Goal: Information Seeking & Learning: Find specific fact

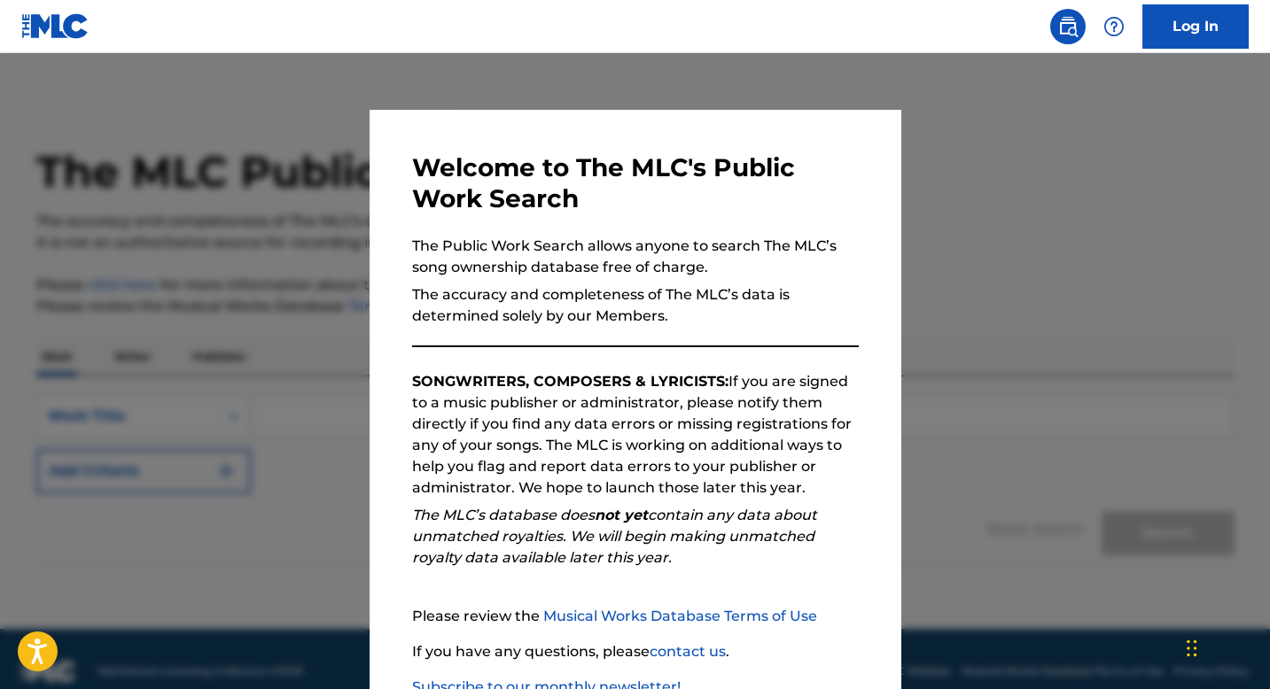
scroll to position [121, 0]
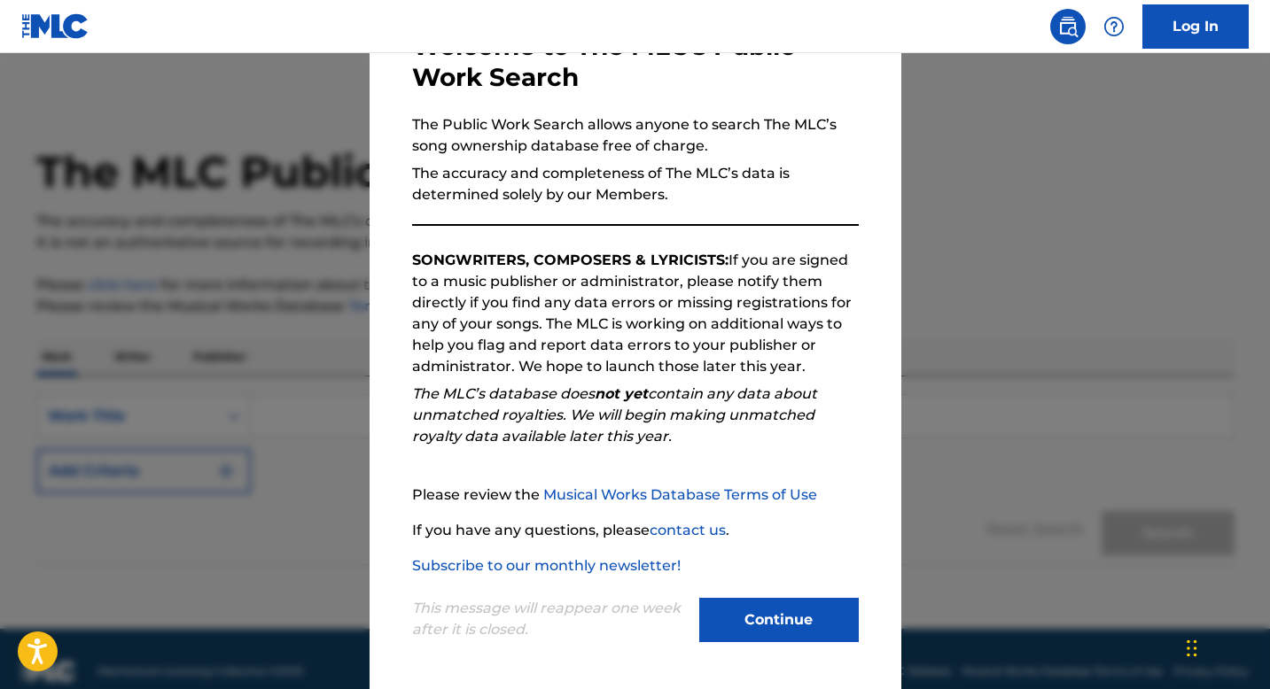
click at [784, 614] on button "Continue" at bounding box center [779, 620] width 160 height 44
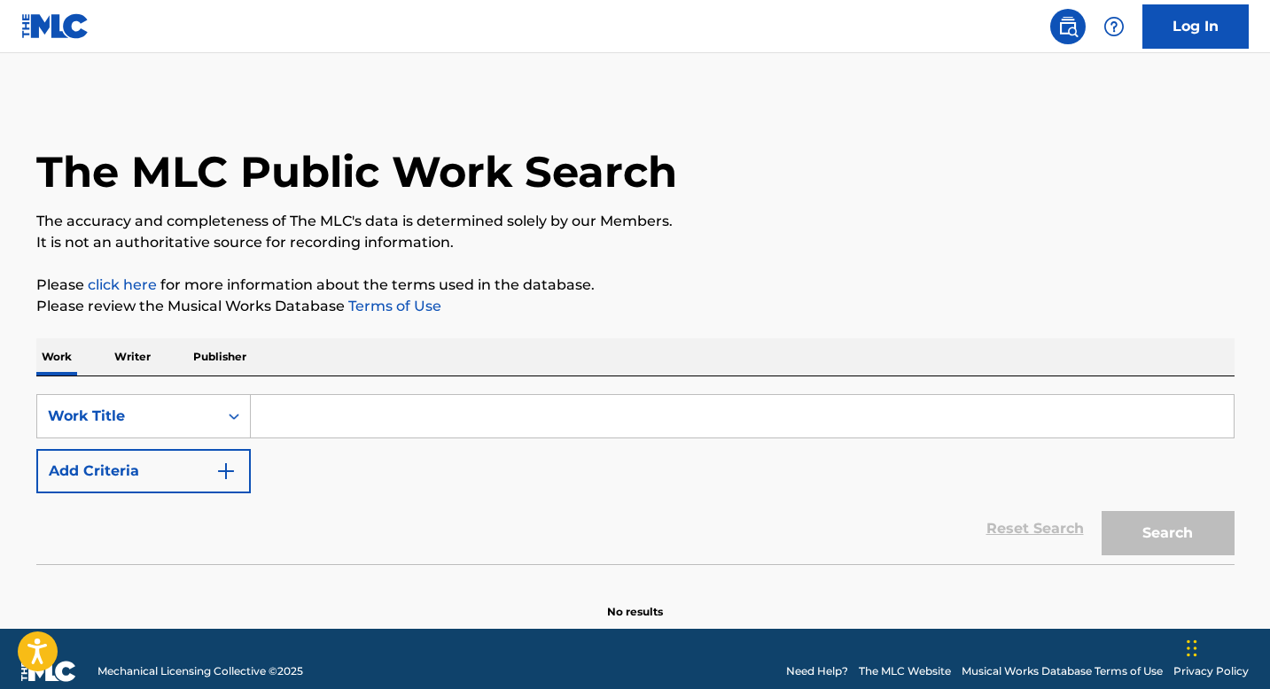
click at [282, 406] on input "Search Form" at bounding box center [742, 416] width 983 height 43
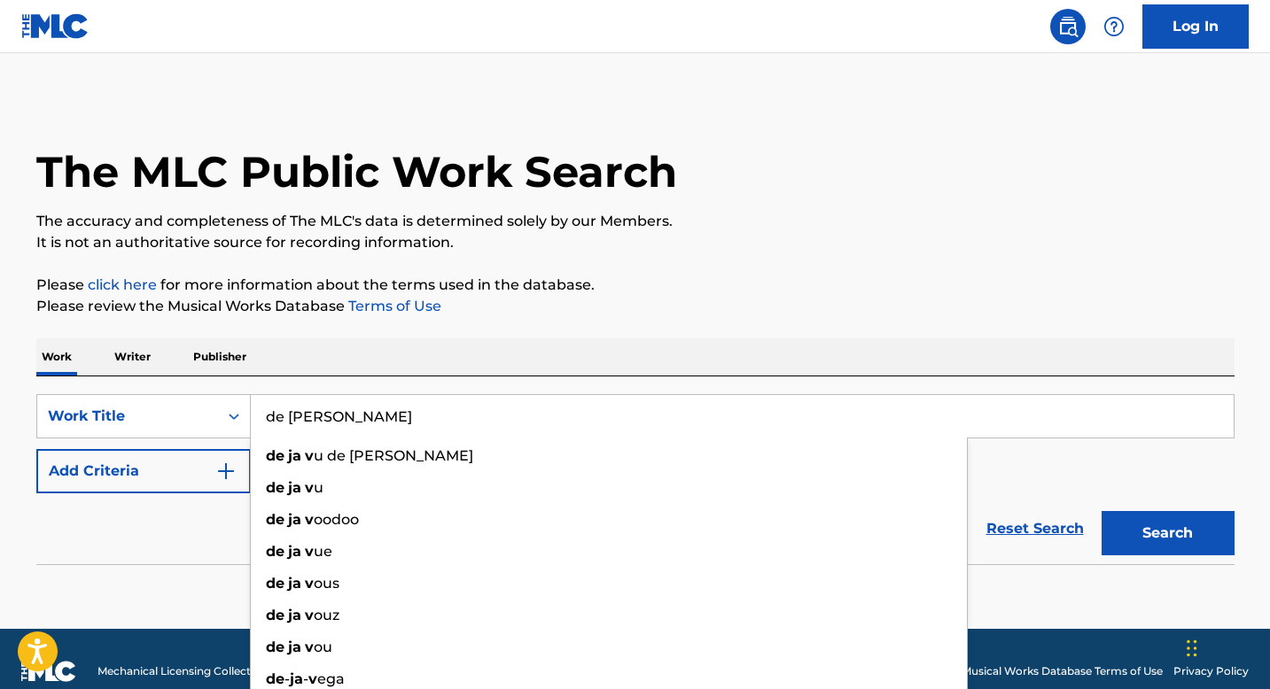
type input "de [PERSON_NAME]"
click at [1102, 511] on button "Search" at bounding box center [1168, 533] width 133 height 44
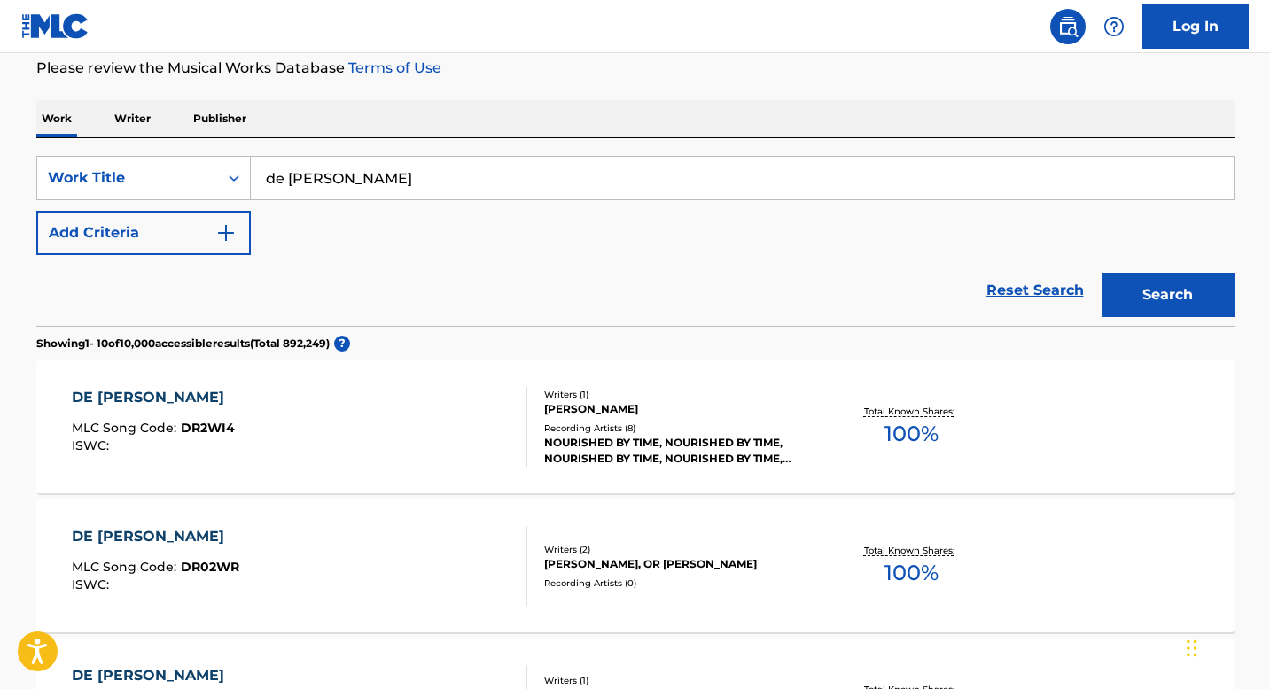
scroll to position [45, 0]
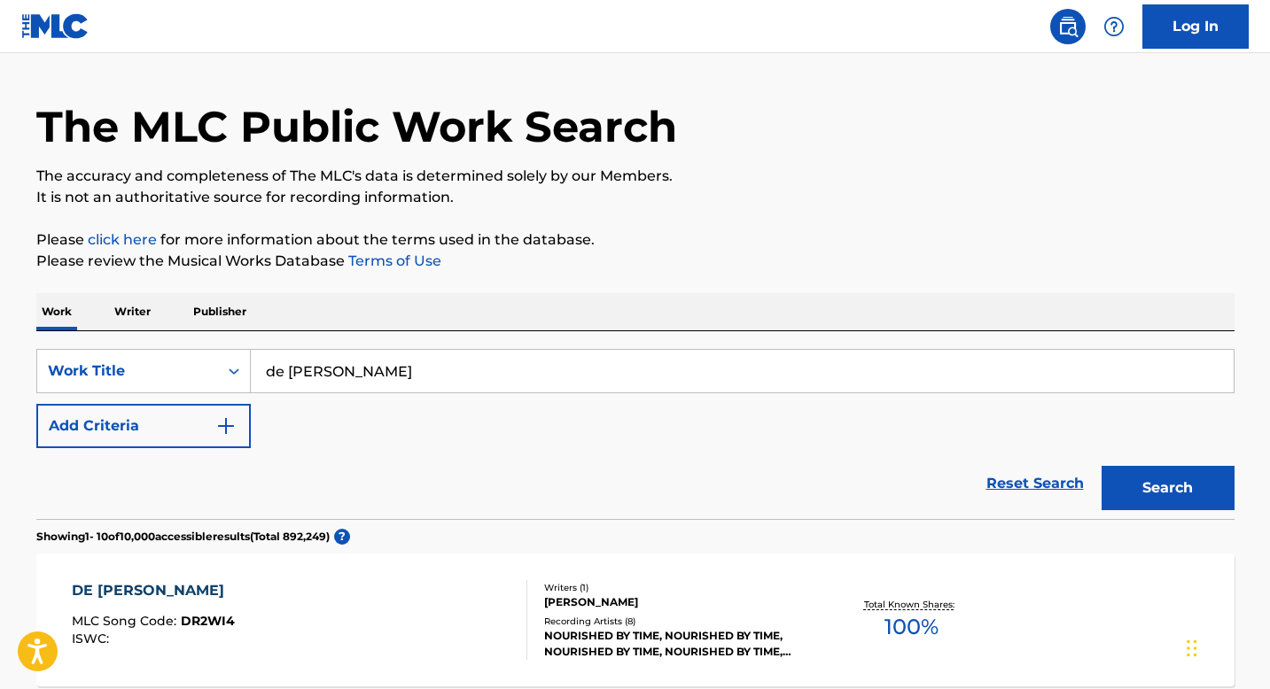
click at [185, 420] on button "Add Criteria" at bounding box center [143, 426] width 214 height 44
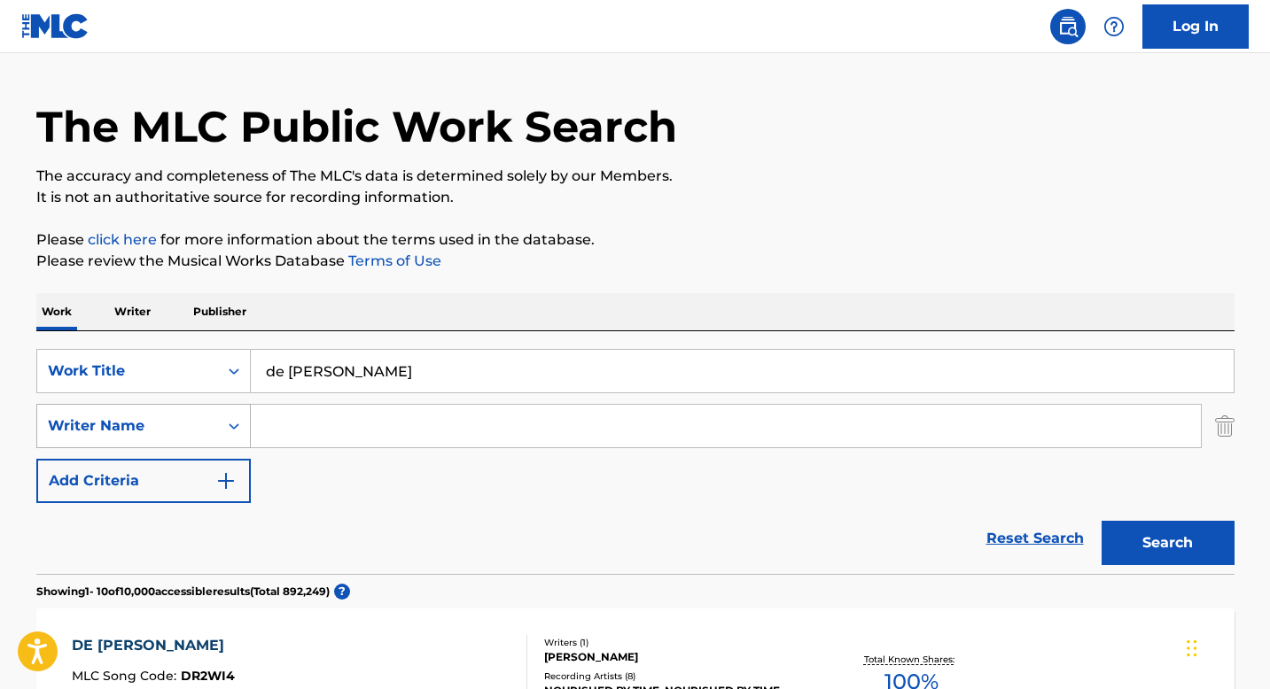
click at [188, 429] on div "Writer Name" at bounding box center [128, 426] width 160 height 21
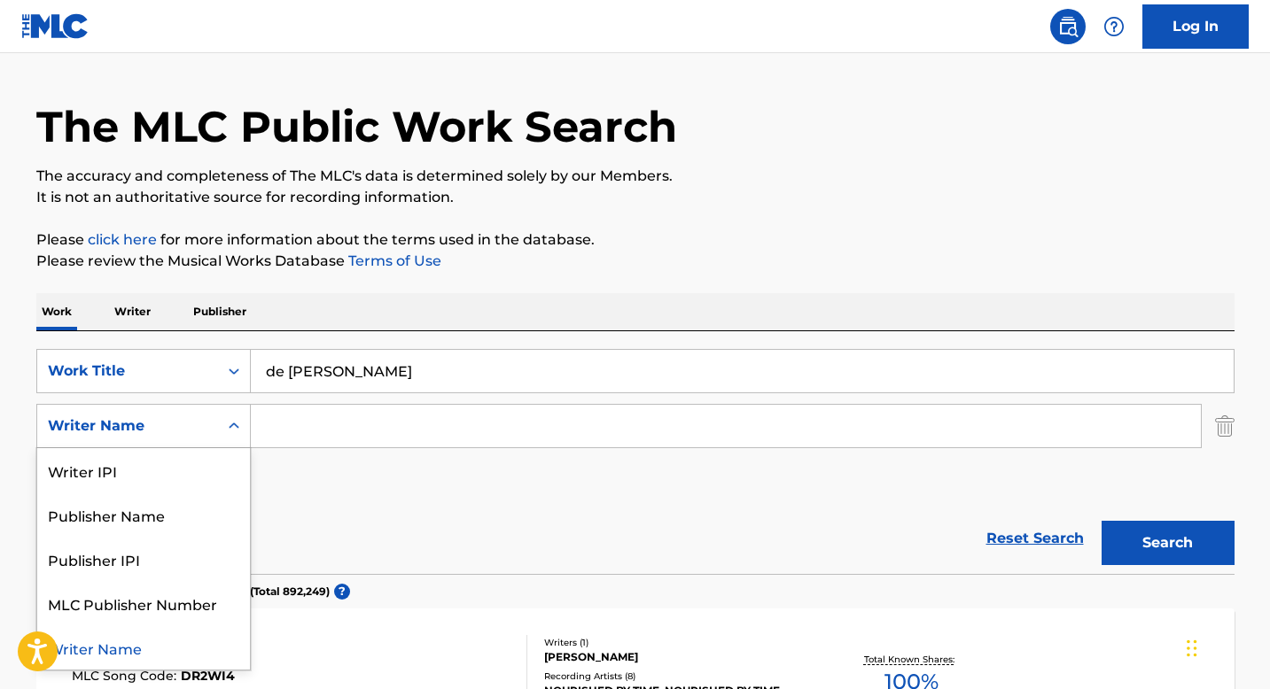
click at [131, 647] on div "Writer Name" at bounding box center [143, 648] width 213 height 44
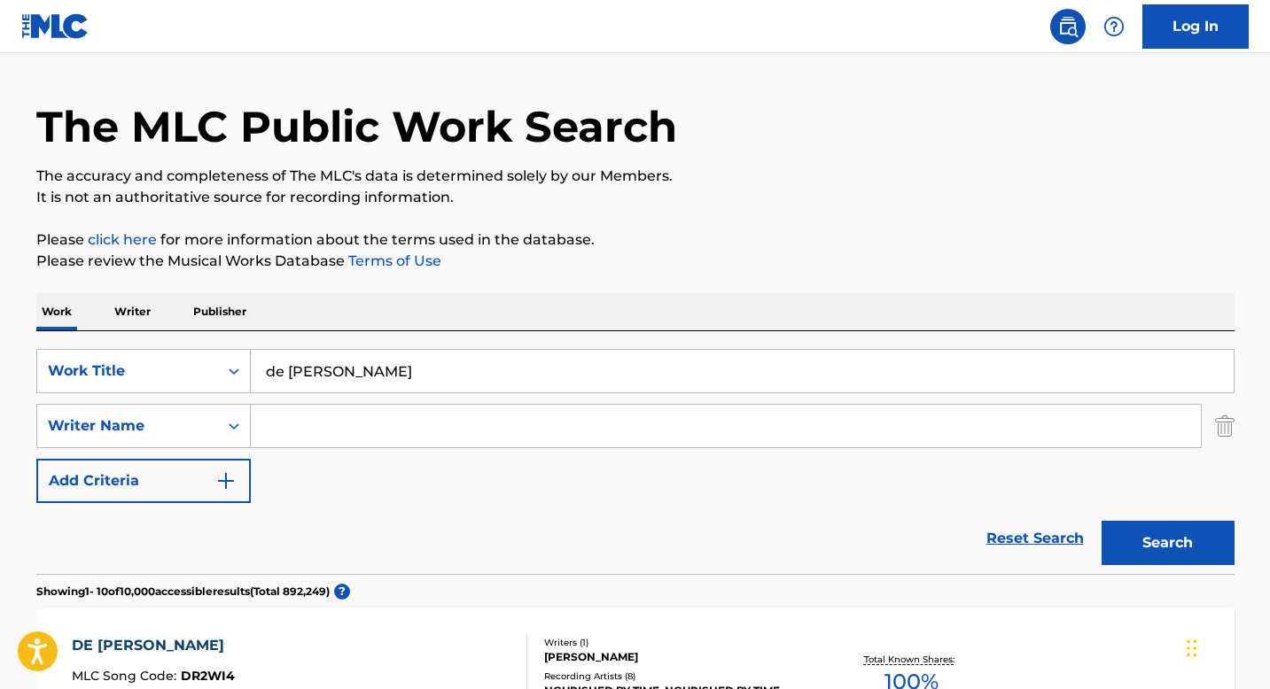
click at [293, 423] on input "Search Form" at bounding box center [726, 426] width 950 height 43
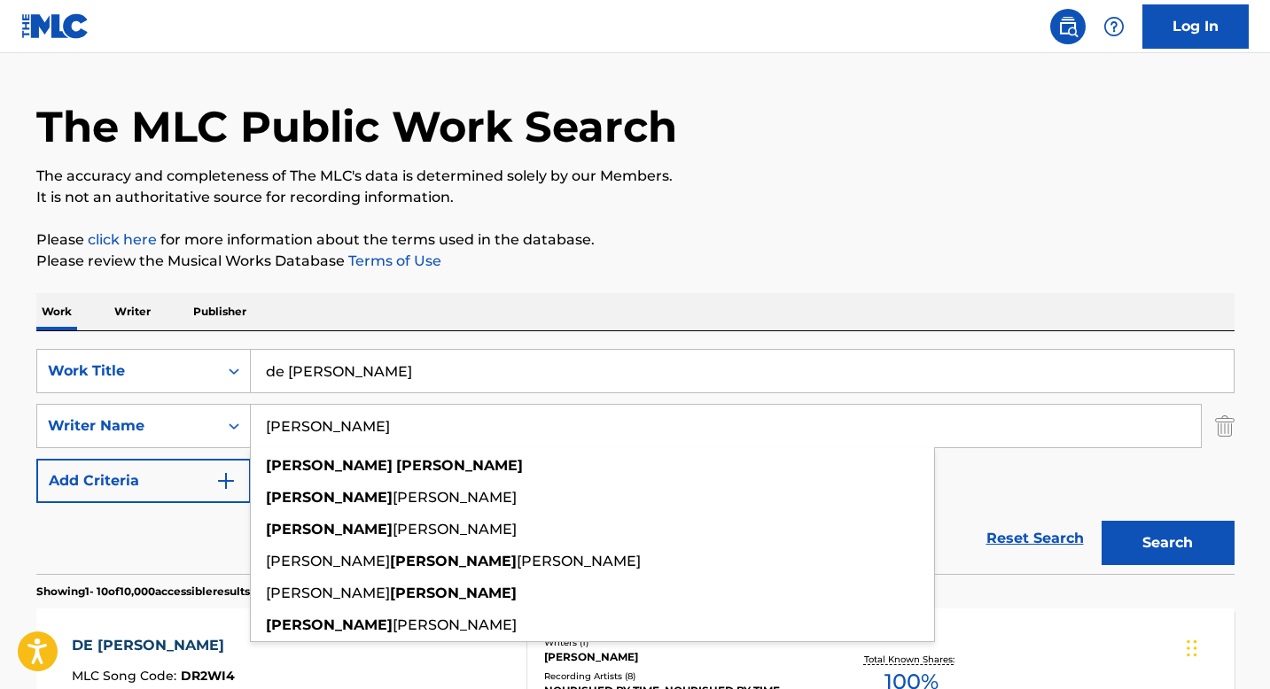
type input "[PERSON_NAME]"
click at [1102, 521] on button "Search" at bounding box center [1168, 543] width 133 height 44
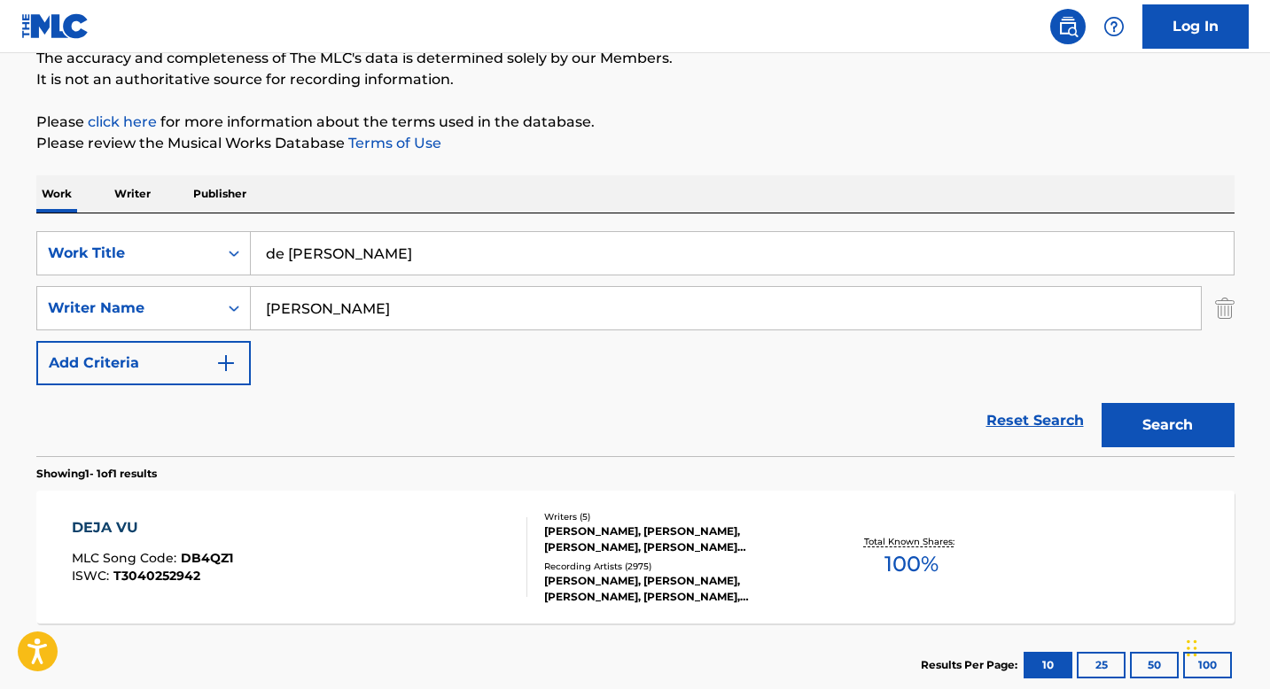
scroll to position [192, 0]
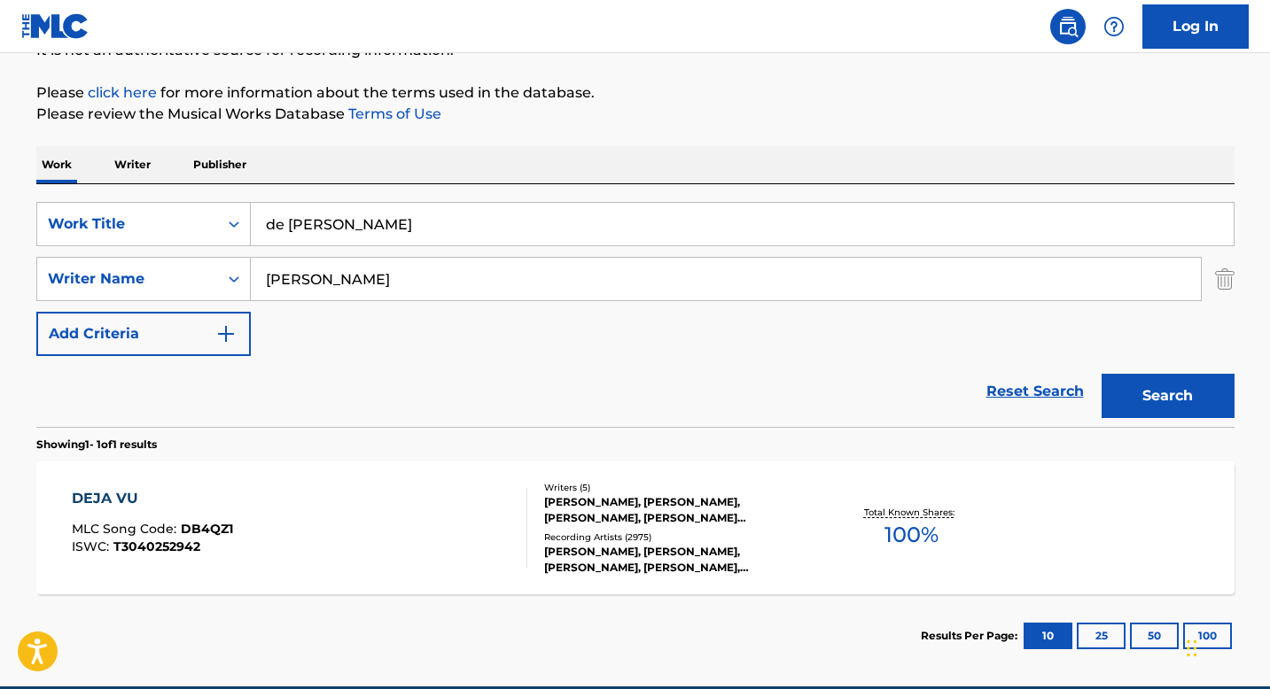
click at [289, 219] on input "de [PERSON_NAME]" at bounding box center [742, 224] width 983 height 43
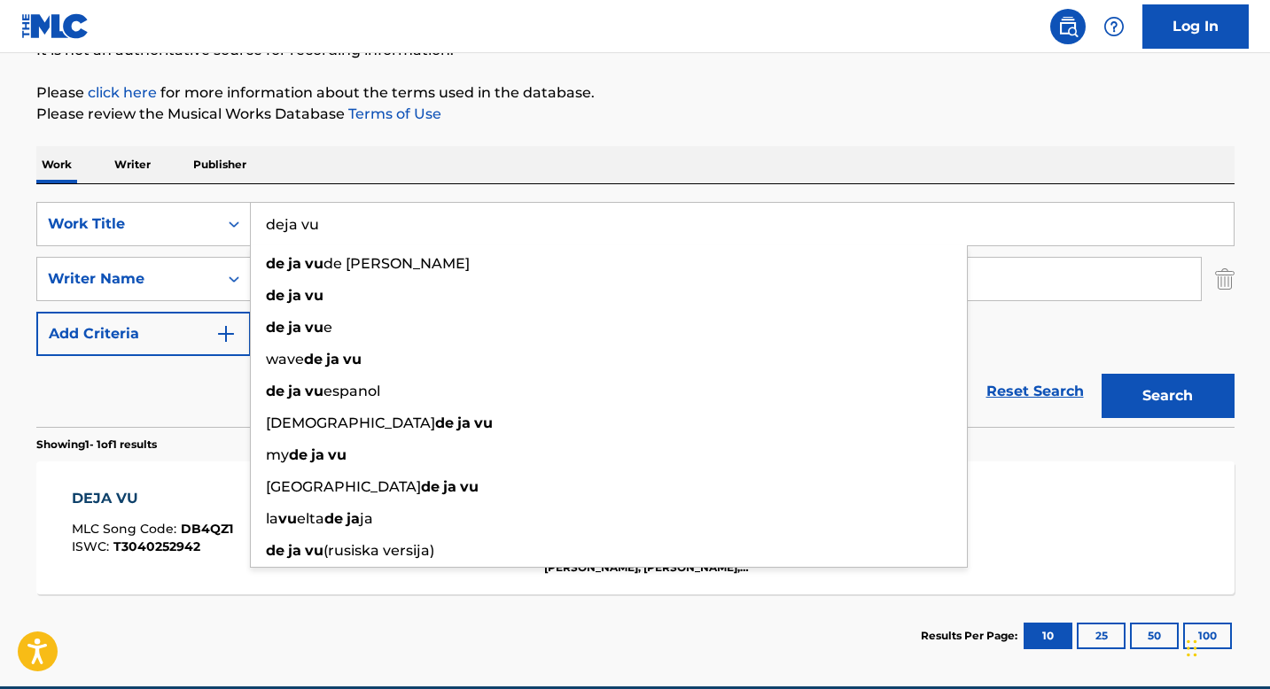
type input "deja vu"
click at [1102, 374] on button "Search" at bounding box center [1168, 396] width 133 height 44
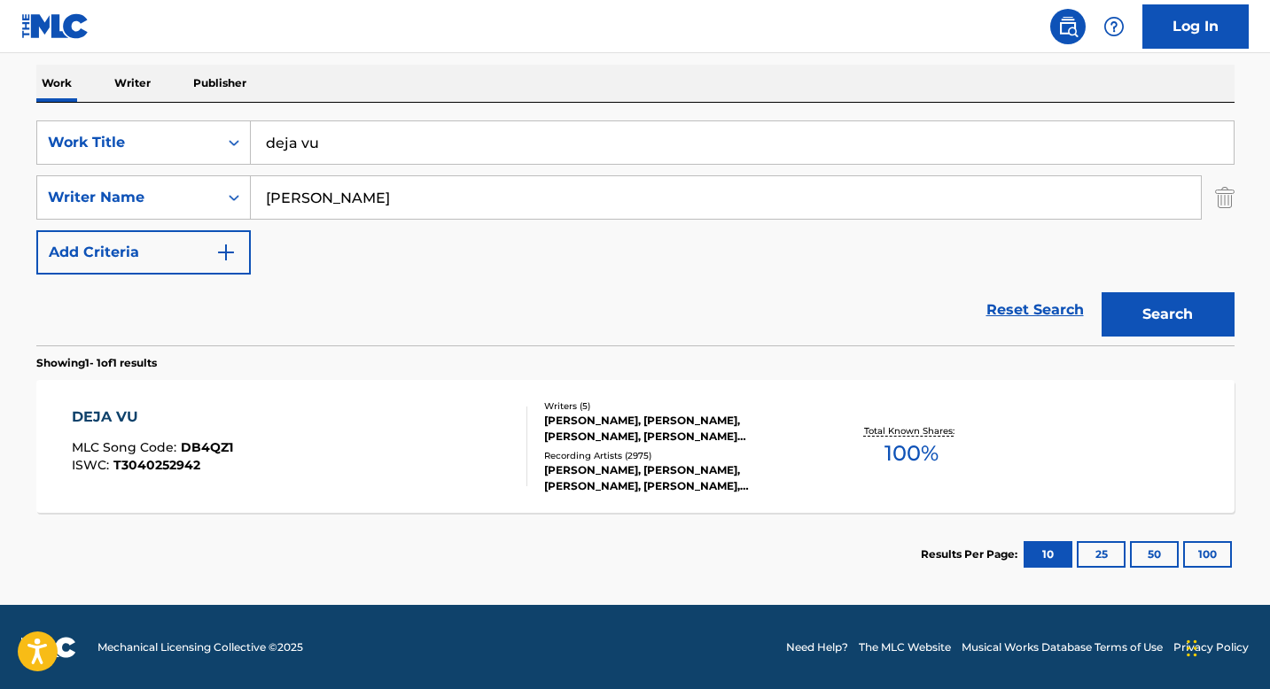
scroll to position [275, 0]
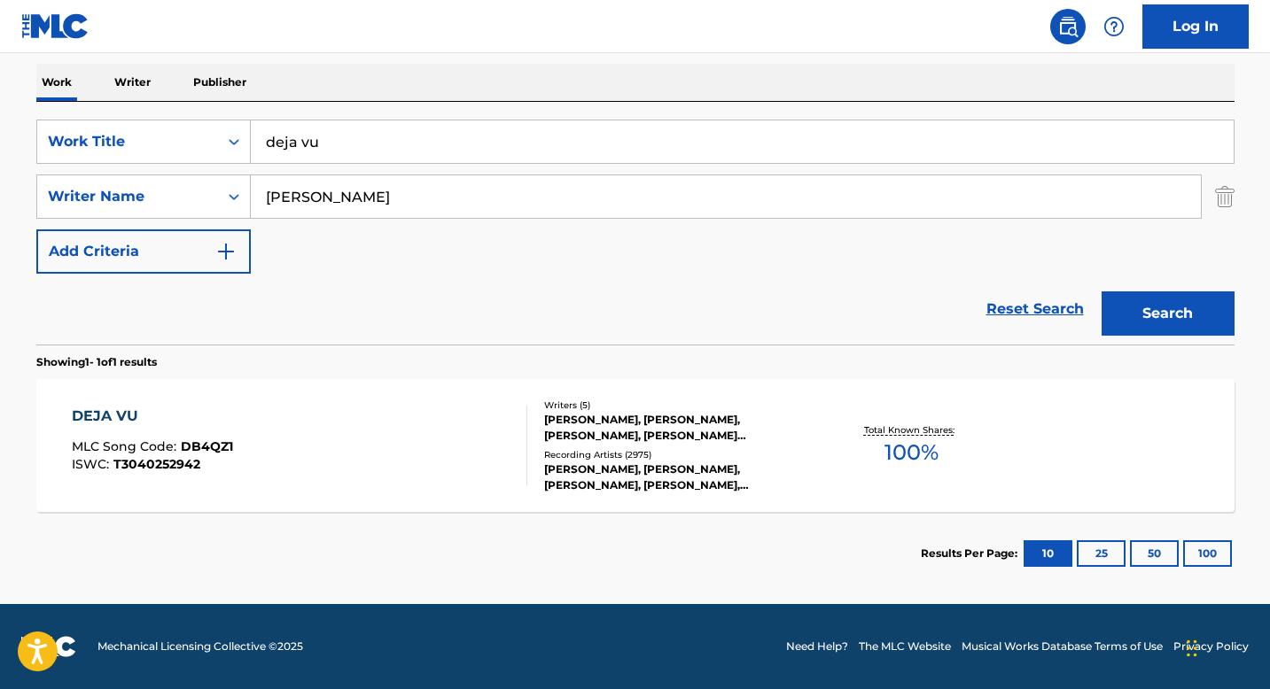
click at [391, 451] on div "DEJA VU MLC Song Code : DB4QZ1 ISWC : T3040252942" at bounding box center [299, 446] width 455 height 80
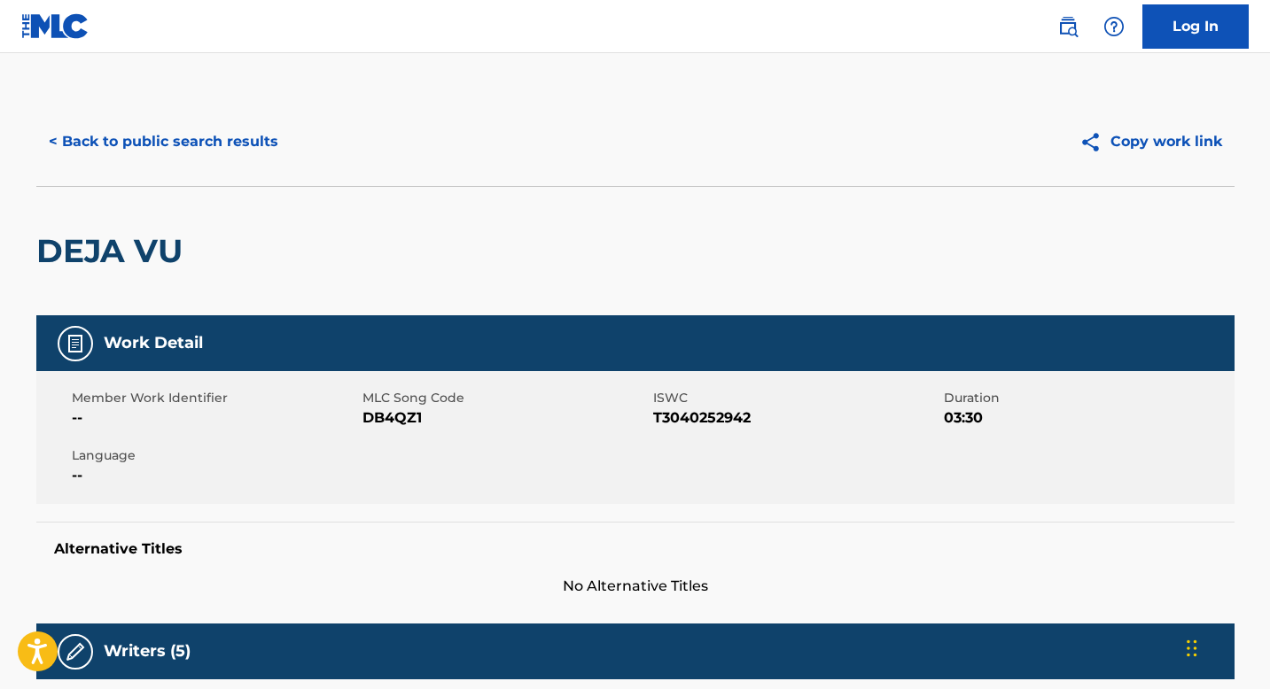
click at [159, 142] on button "< Back to public search results" at bounding box center [163, 142] width 254 height 44
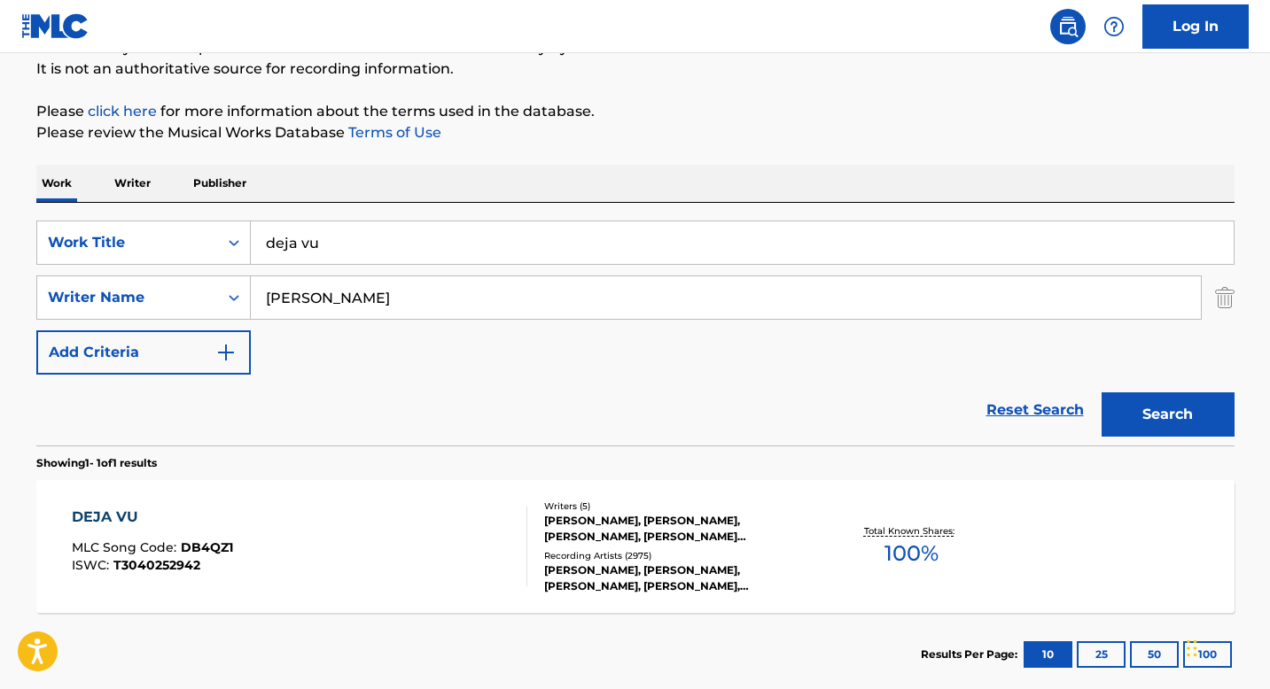
click at [323, 245] on input "deja vu" at bounding box center [742, 243] width 983 height 43
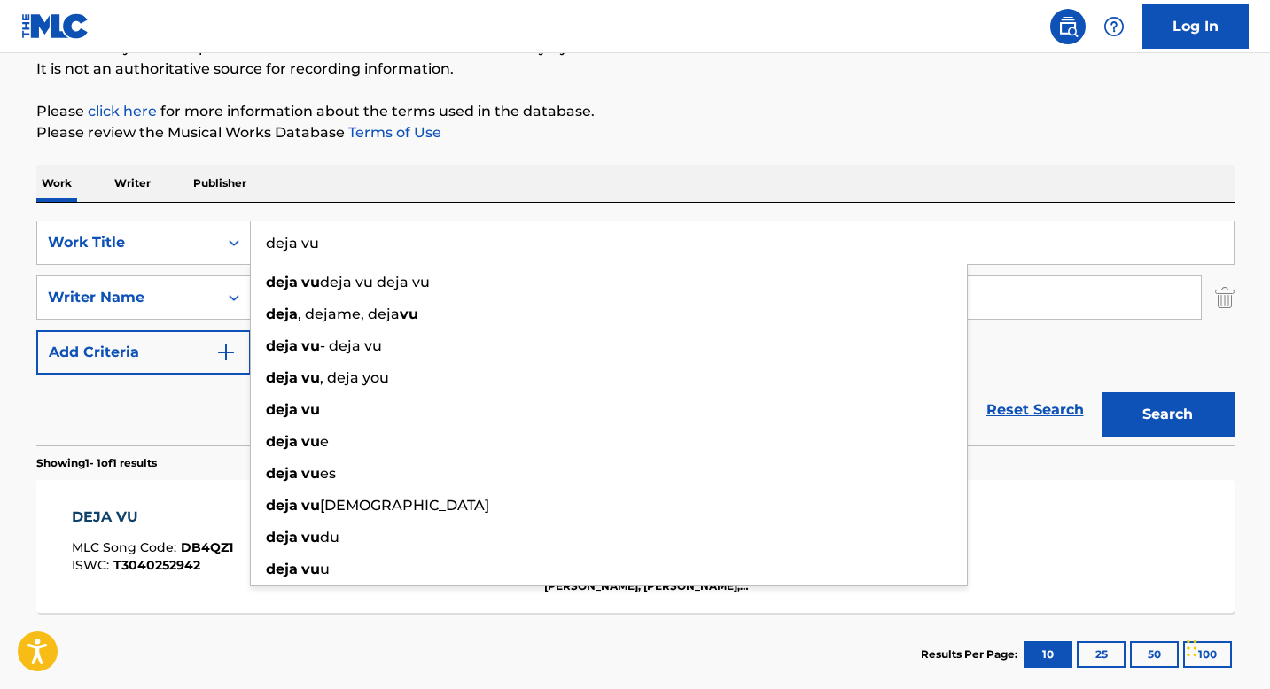
click at [323, 245] on input "deja vu" at bounding box center [742, 243] width 983 height 43
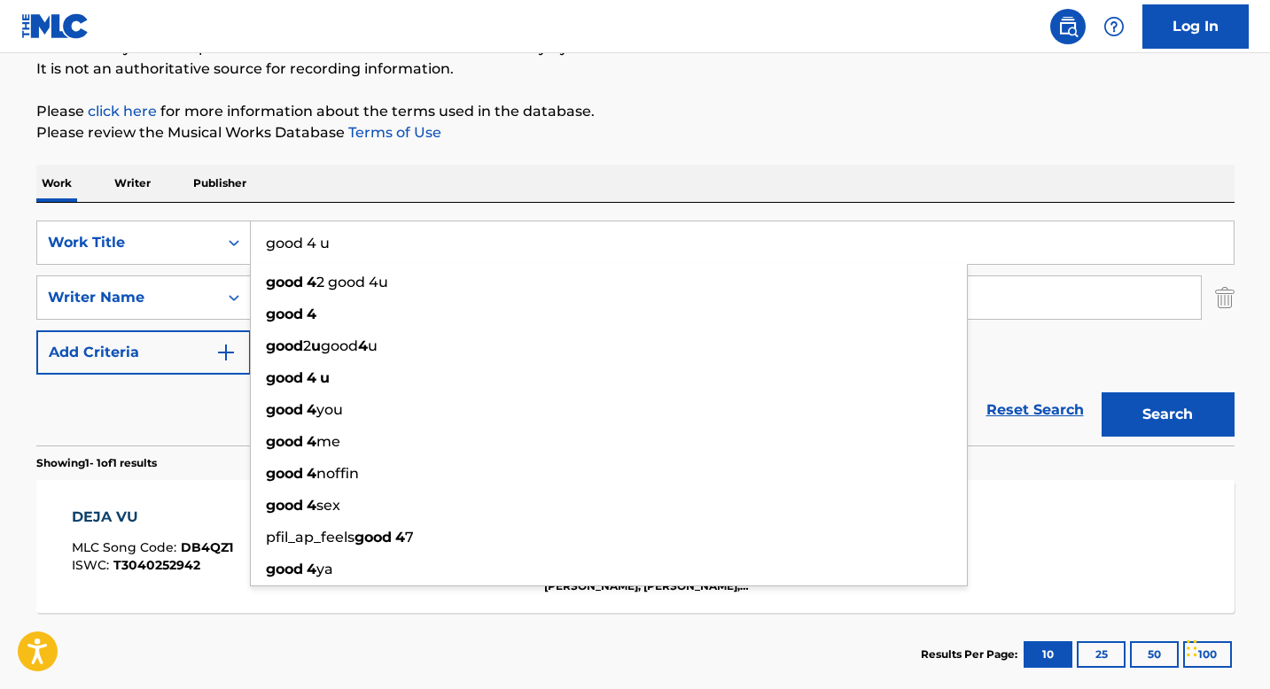
type input "good 4 u"
click at [1102, 393] on button "Search" at bounding box center [1168, 415] width 133 height 44
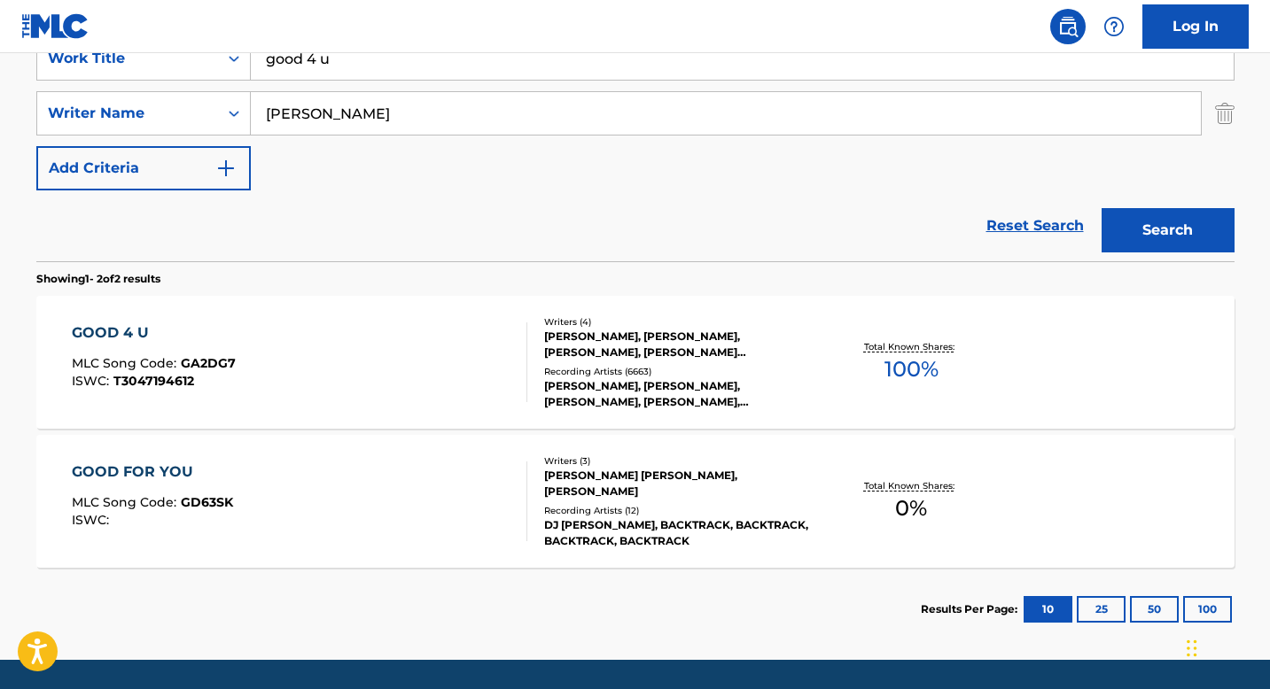
scroll to position [383, 0]
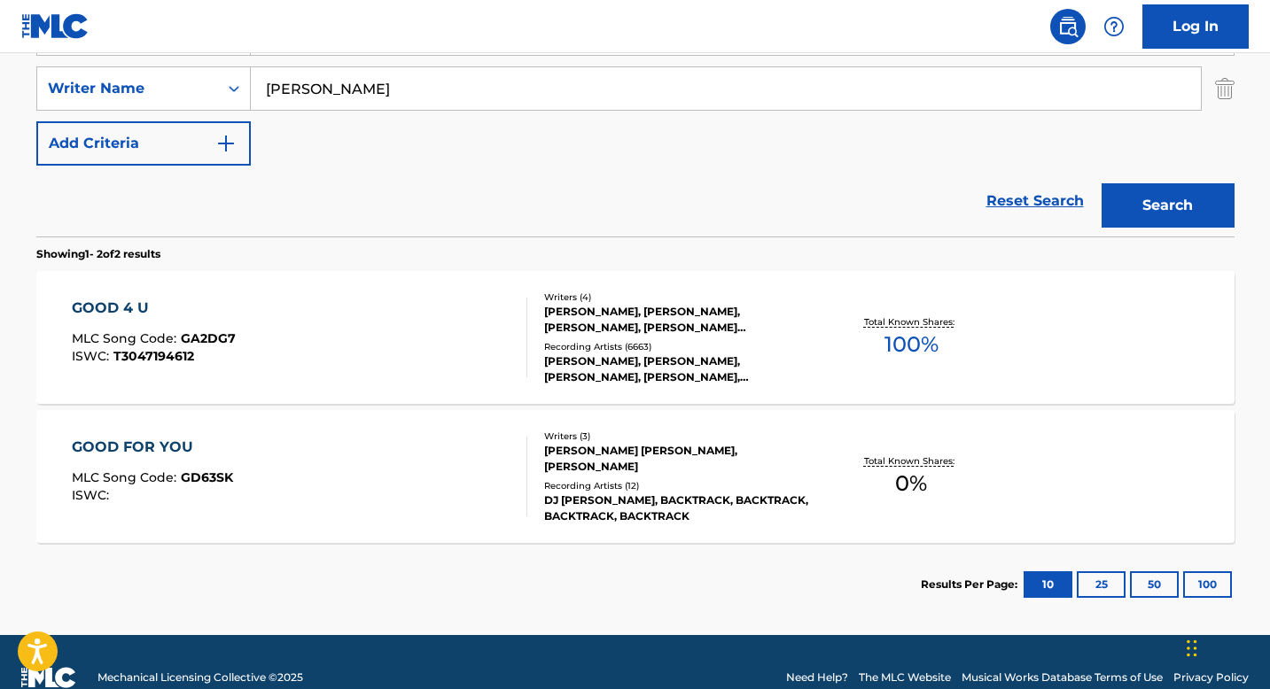
click at [128, 308] on div "GOOD 4 U" at bounding box center [154, 308] width 164 height 21
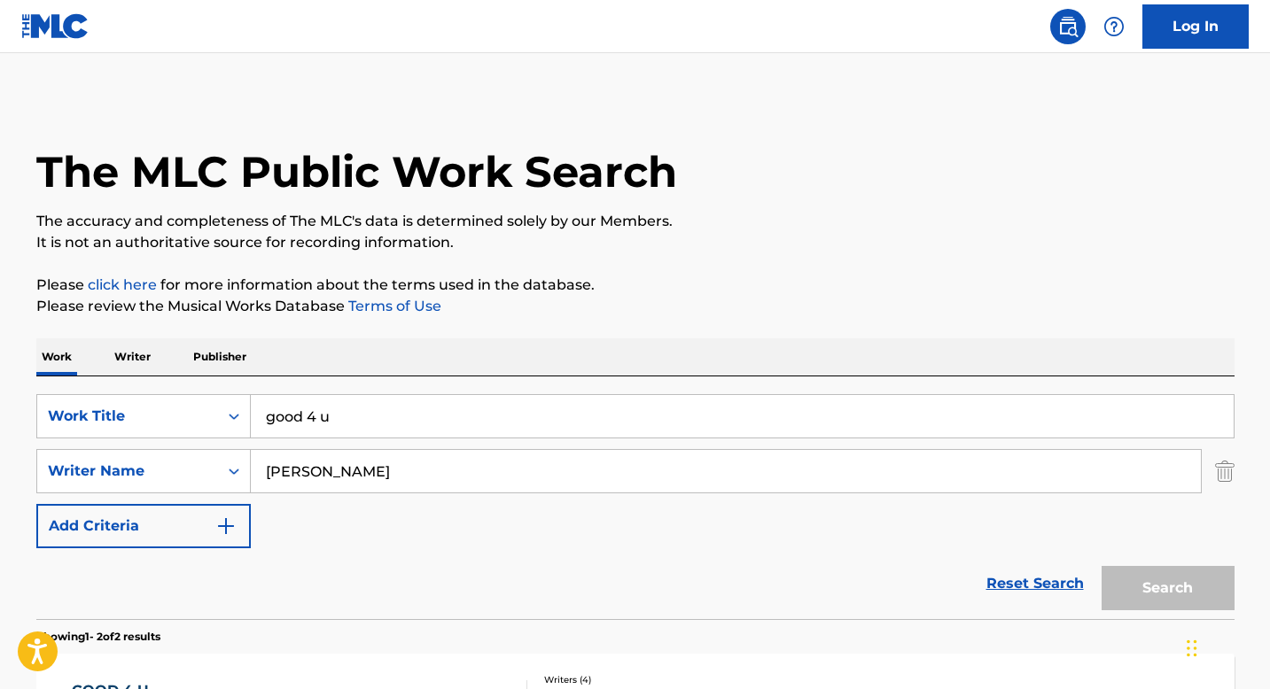
scroll to position [313, 0]
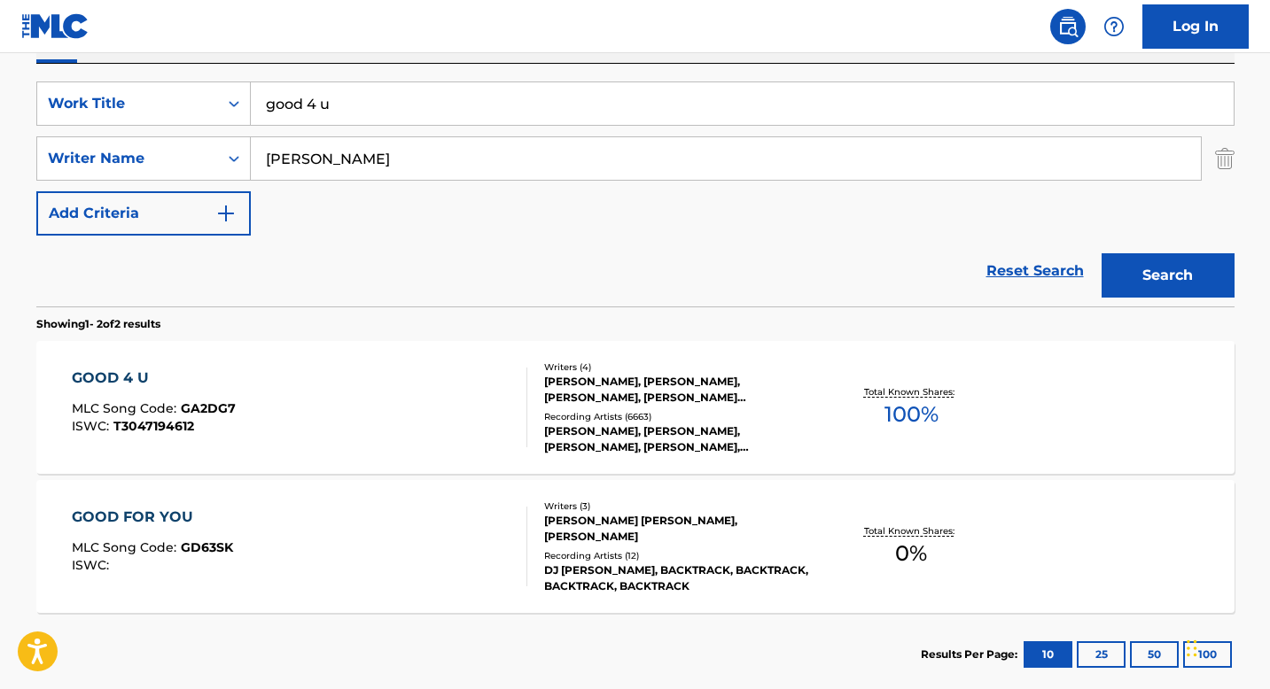
click at [285, 107] on input "good 4 u" at bounding box center [742, 103] width 983 height 43
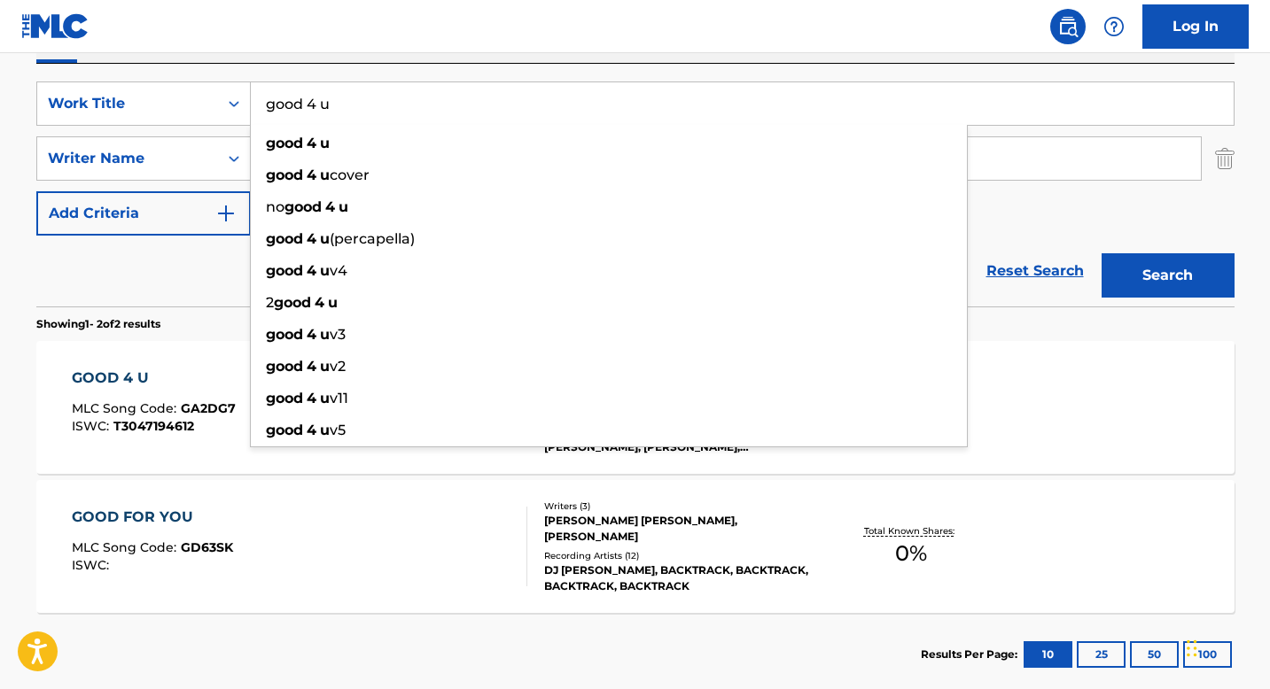
click at [285, 107] on input "good 4 u" at bounding box center [742, 103] width 983 height 43
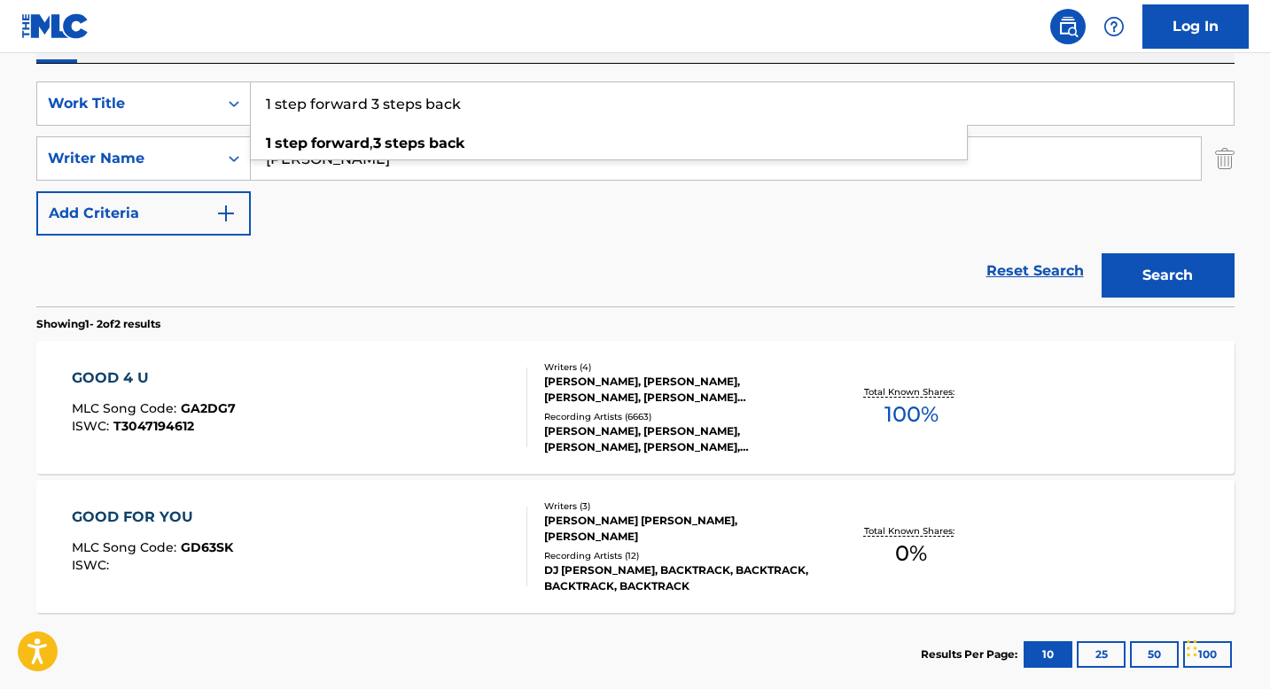
type input "1 step forward 3 steps back"
click at [1102, 253] on button "Search" at bounding box center [1168, 275] width 133 height 44
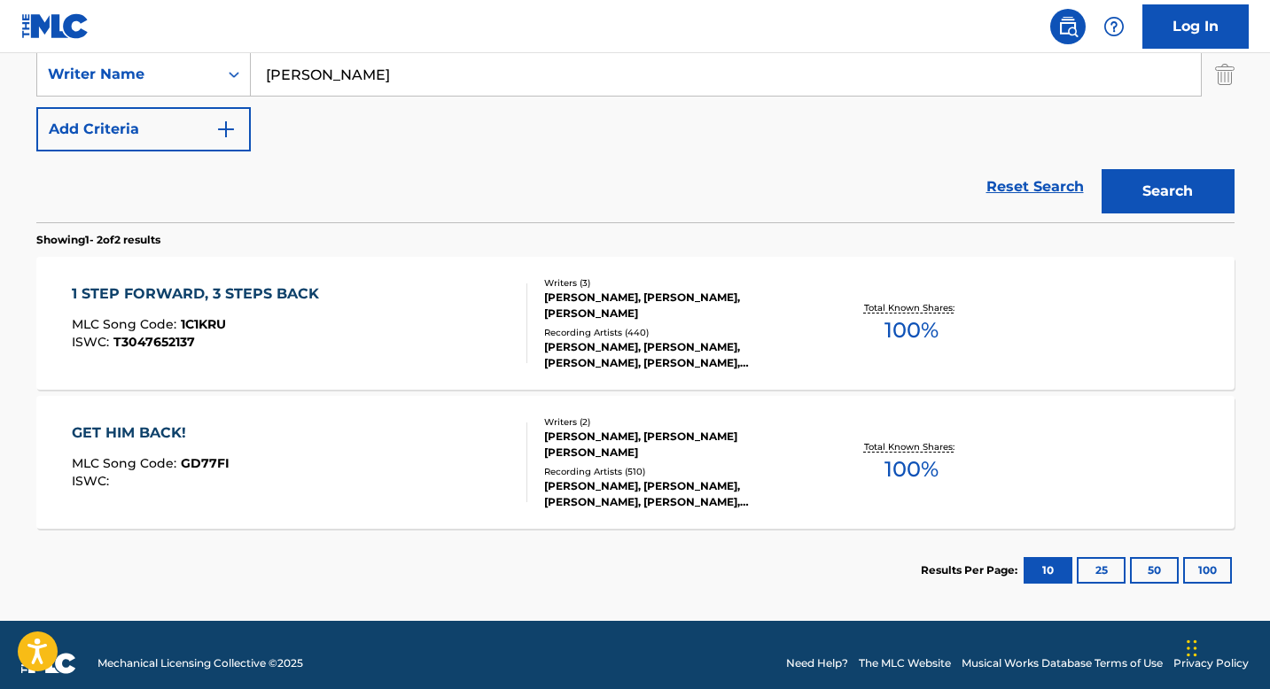
scroll to position [414, 0]
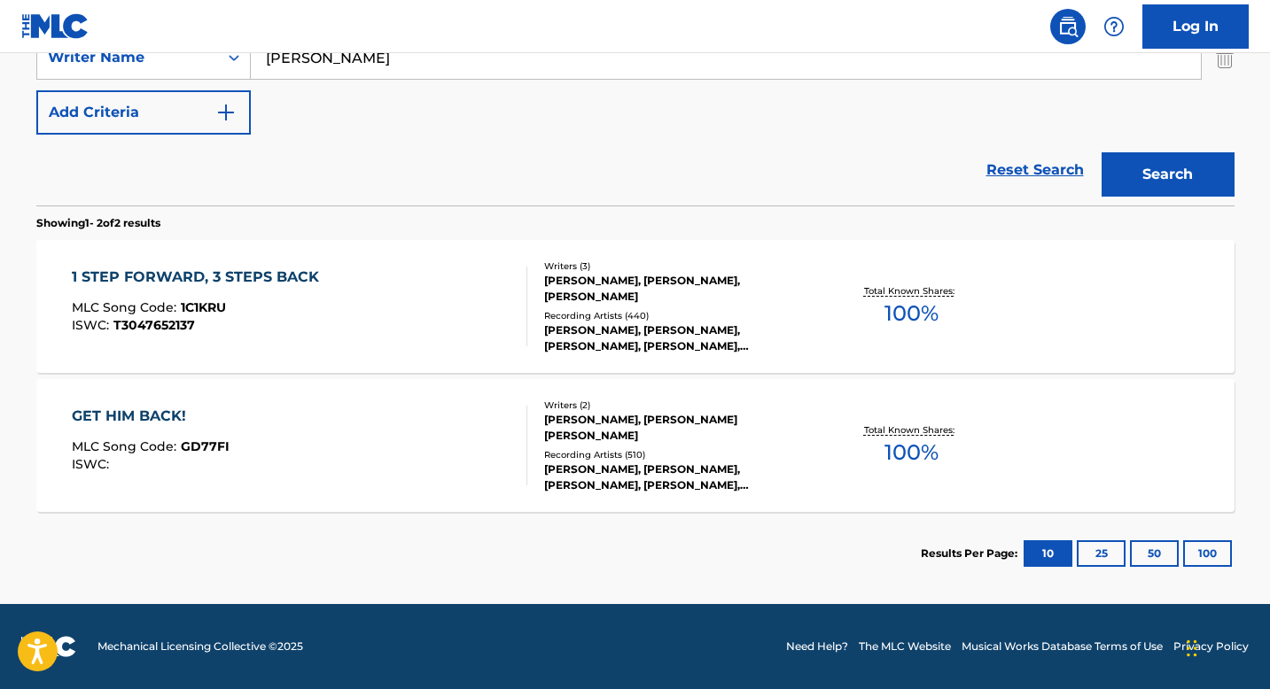
click at [300, 273] on div "1 STEP FORWARD, 3 STEPS BACK" at bounding box center [200, 277] width 256 height 21
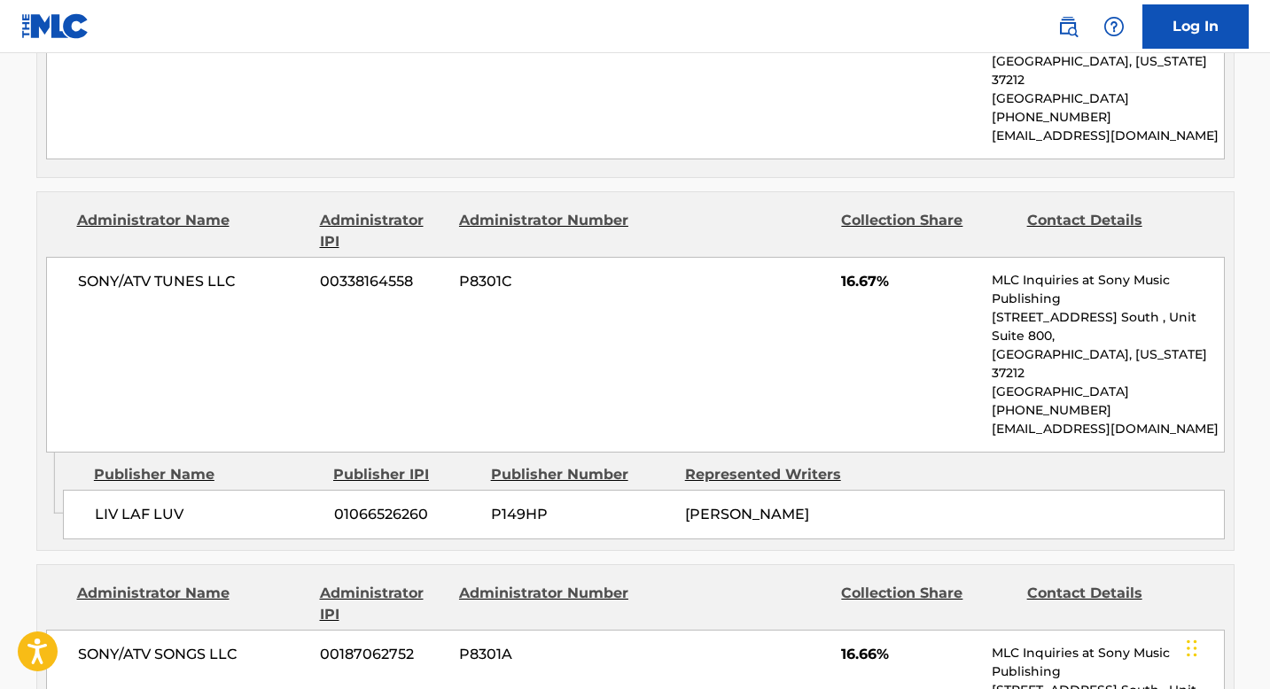
scroll to position [2045, 0]
